Goal: Information Seeking & Learning: Learn about a topic

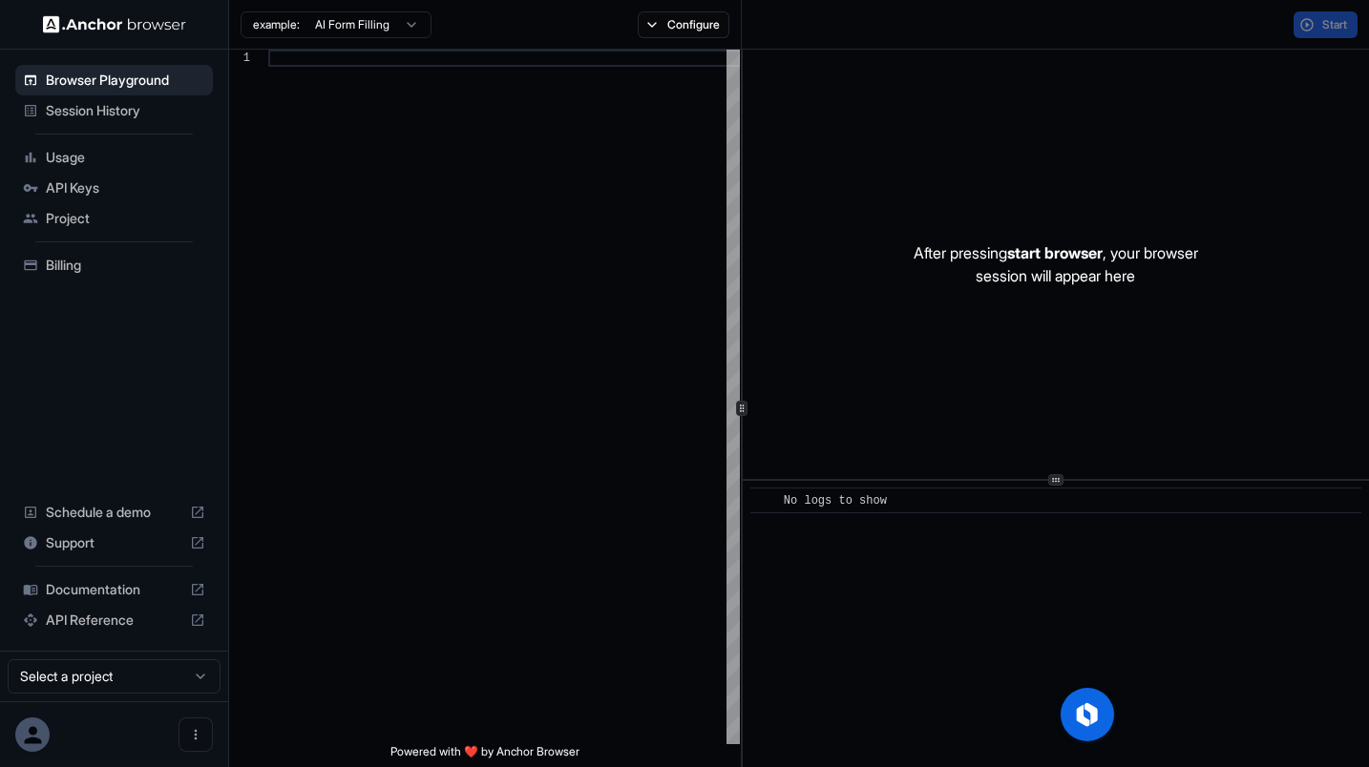
scroll to position [120, 0]
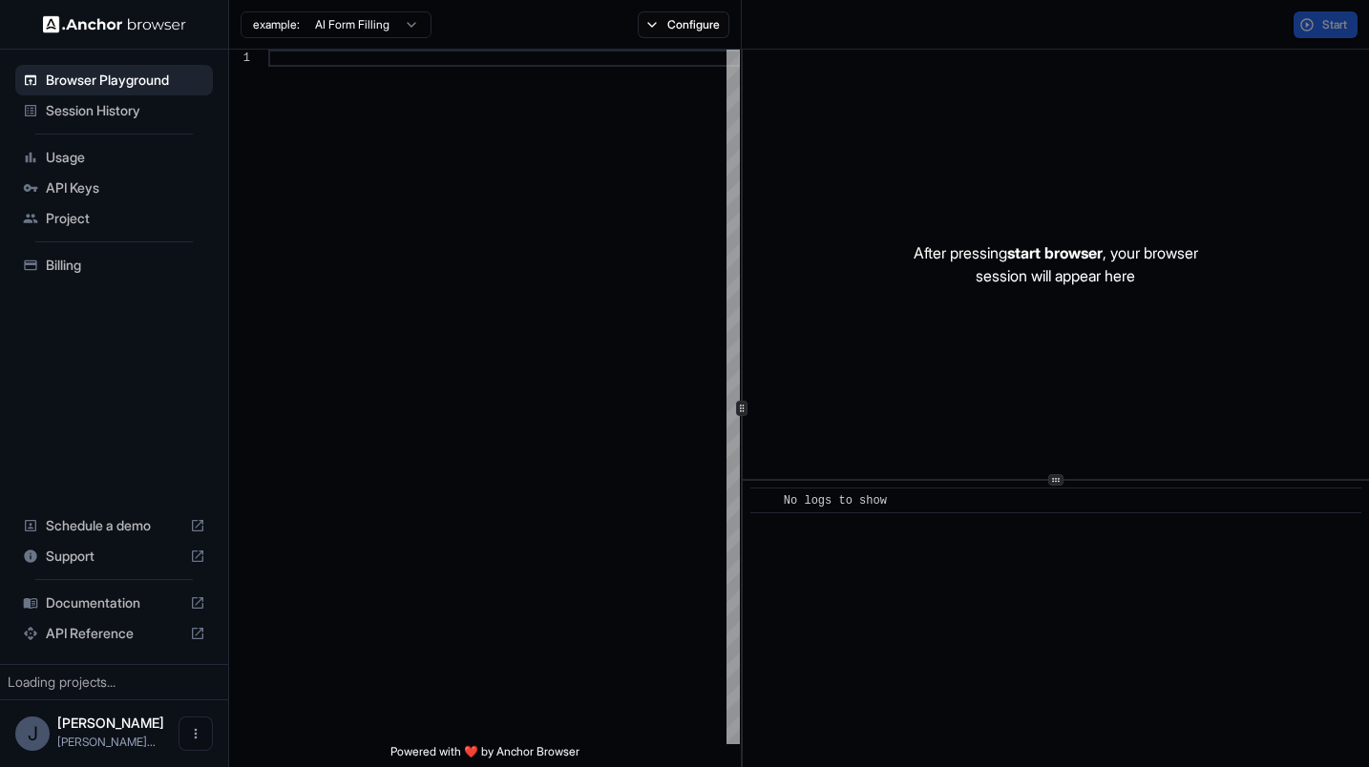
scroll to position [120, 0]
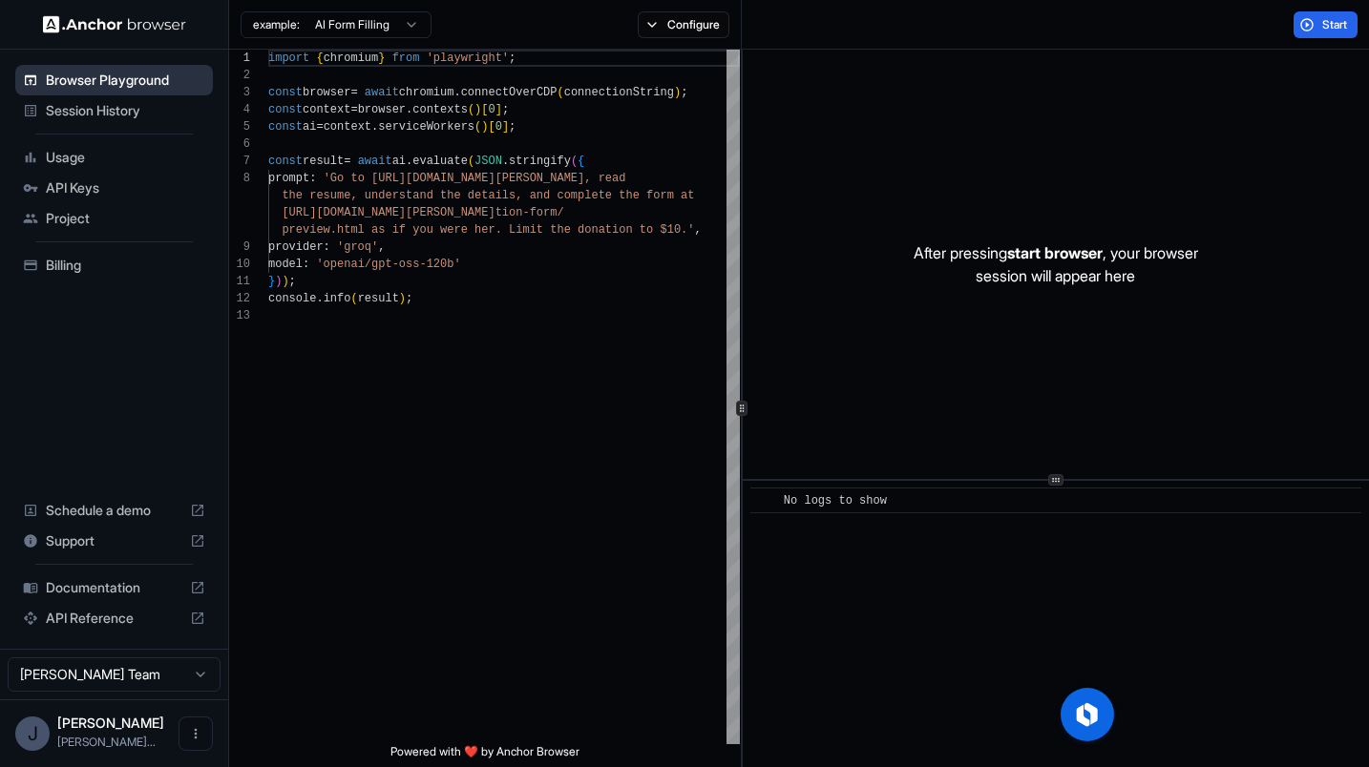
click at [82, 88] on span "Browser Playground" at bounding box center [125, 80] width 159 height 19
click at [129, 620] on span "API Reference" at bounding box center [114, 618] width 136 height 19
